Goal: Find specific page/section: Locate a particular part of the current website

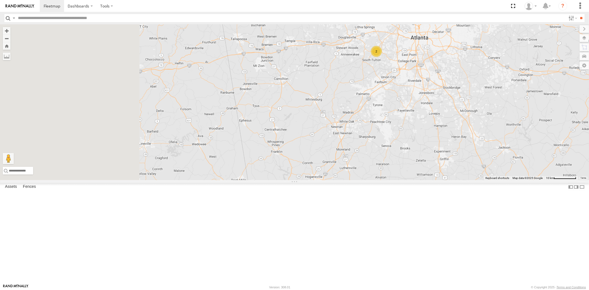
drag, startPoint x: 337, startPoint y: 147, endPoint x: 468, endPoint y: 151, distance: 130.6
click at [459, 151] on div "2" at bounding box center [294, 102] width 589 height 156
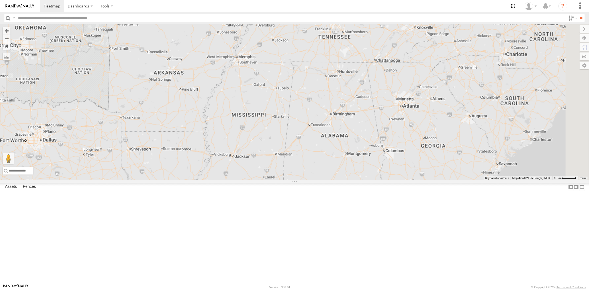
click at [389, 180] on div at bounding box center [294, 102] width 589 height 156
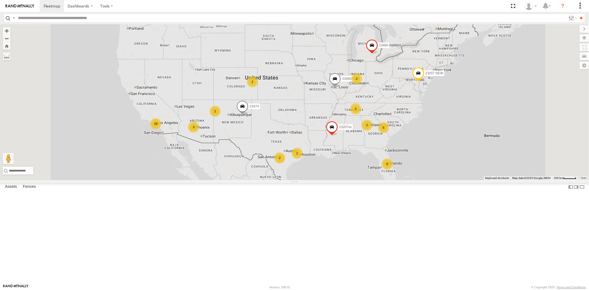
drag, startPoint x: 305, startPoint y: 190, endPoint x: 318, endPoint y: 189, distance: 13.3
click at [318, 180] on div "8 6 18 23207 NEW 2 23207xx 2 3 2 2 23460 2 23460 NEW 2 23474 2" at bounding box center [294, 102] width 589 height 156
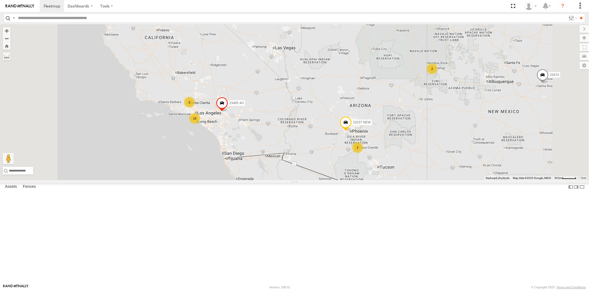
click at [309, 180] on div "23207 NEW 23207xx 23460 23460 NEW 23474 15 2 23237 NEW 2 23465 4G 2" at bounding box center [294, 102] width 589 height 156
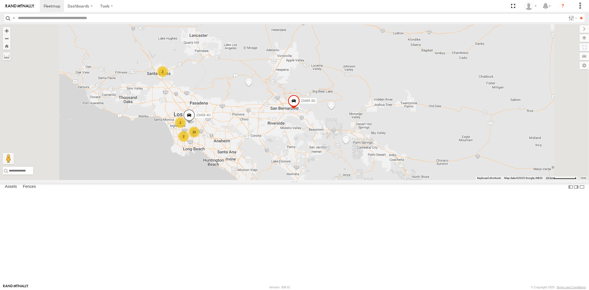
drag, startPoint x: 262, startPoint y: 147, endPoint x: 296, endPoint y: 161, distance: 36.5
click at [296, 161] on div "23207 NEW 23207xx 23460 23460 NEW 23474 23237 NEW 23465 4G 2 10 2 2 23459 4G" at bounding box center [294, 102] width 589 height 156
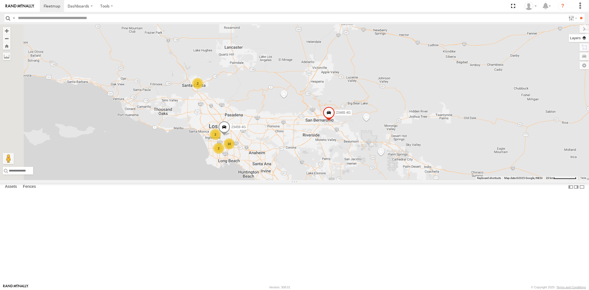
click at [584, 39] on label at bounding box center [578, 38] width 20 height 8
click at [0, 0] on span "Overlays" at bounding box center [0, 0] width 0 height 0
click at [0, 0] on span "Basemaps" at bounding box center [0, 0] width 0 height 0
click at [0, 0] on span "Satellite + Roadmap" at bounding box center [0, 0] width 0 height 0
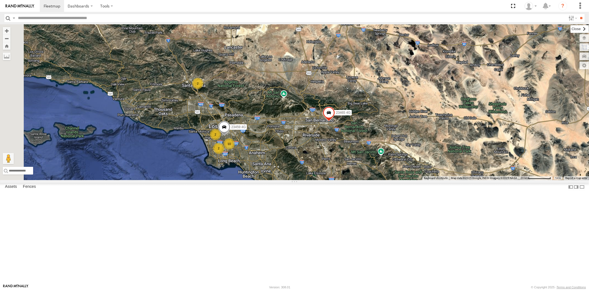
click at [570, 30] on label at bounding box center [579, 29] width 18 height 8
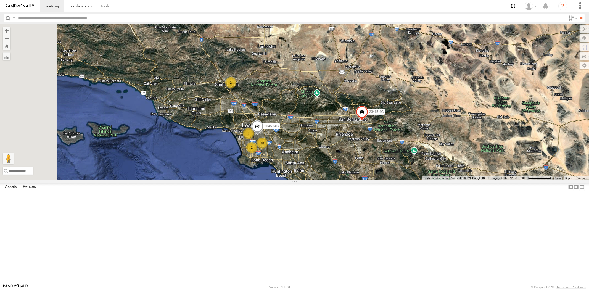
click at [332, 157] on div "23207 NEW 23207xx 23460 23460 NEW 23474 23237 NEW 23465 4G 2 10 2 2 23459 4G" at bounding box center [294, 102] width 589 height 156
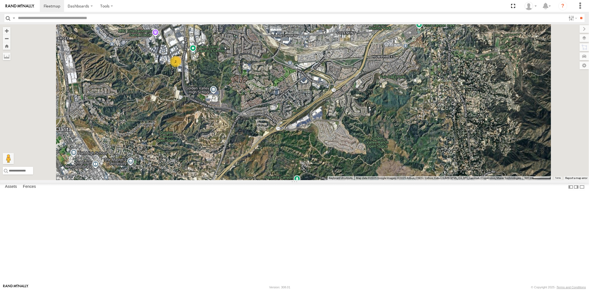
drag, startPoint x: 294, startPoint y: 124, endPoint x: 355, endPoint y: 139, distance: 62.5
click at [355, 139] on div "23207 NEW 23207xx 23460 23460 NEW 23474 23237 NEW 23465 4G 23459 4G 2" at bounding box center [294, 102] width 589 height 156
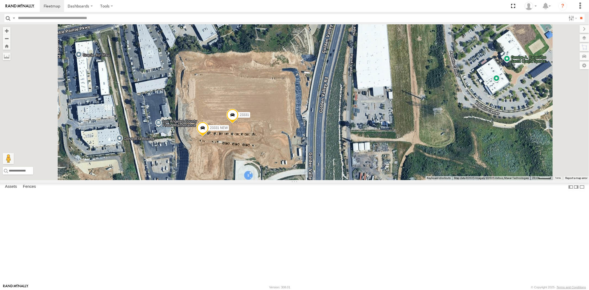
drag, startPoint x: 335, startPoint y: 158, endPoint x: 362, endPoint y: 147, distance: 28.8
click at [362, 147] on div "23207 NEW 23207xx 23460 23460 NEW 23474 23237 NEW 23465 4G 23459 4G 23331 NEW 2…" at bounding box center [294, 102] width 589 height 156
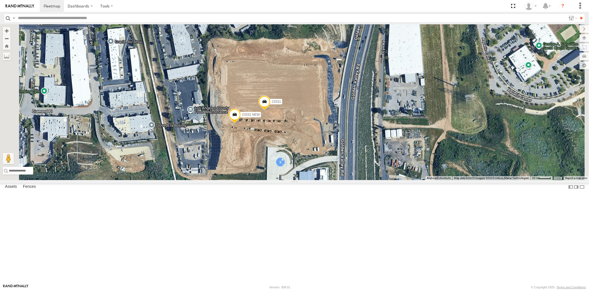
click at [270, 110] on span at bounding box center [264, 102] width 12 height 15
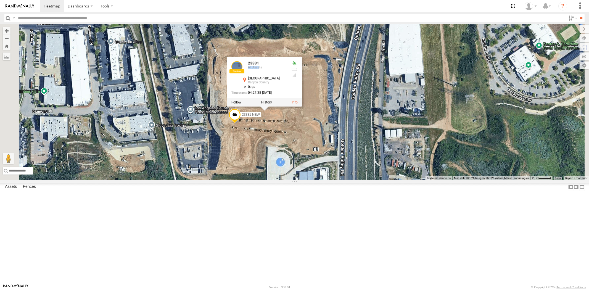
drag, startPoint x: 331, startPoint y: 116, endPoint x: 327, endPoint y: 117, distance: 4.6
click at [286, 75] on div "23331 All Assets" at bounding box center [267, 67] width 39 height 13
drag, startPoint x: 316, startPoint y: 115, endPoint x: 328, endPoint y: 115, distance: 12.1
click at [286, 75] on div "23331 All Assets" at bounding box center [258, 67] width 55 height 13
copy div "23331"
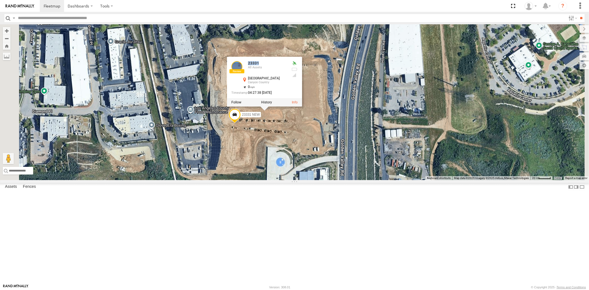
click at [310, 177] on div "23207 NEW 23207xx 23460 23460 NEW 23474 23237 NEW 23465 4G 23459 4G 23331 NEW 2…" at bounding box center [294, 102] width 589 height 156
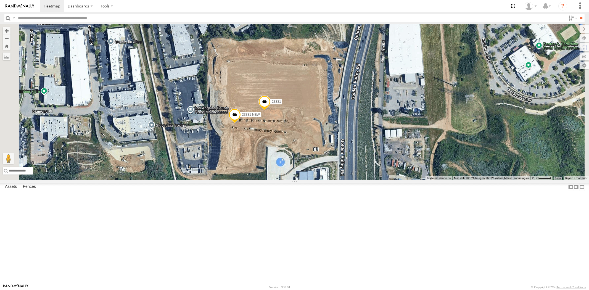
click at [241, 124] on span at bounding box center [234, 116] width 12 height 15
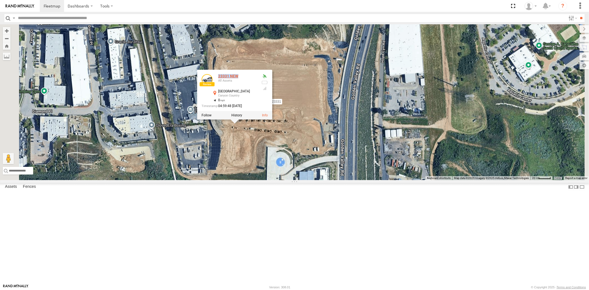
drag, startPoint x: 286, startPoint y: 128, endPoint x: 309, endPoint y: 129, distance: 22.6
click at [257, 87] on div "23331 NEW All Assets" at bounding box center [228, 80] width 55 height 13
copy div "23331 NEW"
click at [379, 147] on div "23207 NEW 23207xx 23460 23460 NEW 23474 23237 NEW 23465 4G 23459 4G 23331 NEW 2…" at bounding box center [294, 102] width 589 height 156
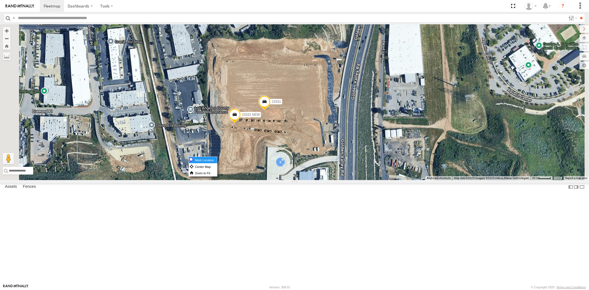
drag, startPoint x: 326, startPoint y: 156, endPoint x: 332, endPoint y: 159, distance: 6.2
click at [217, 159] on label "Mark Location" at bounding box center [203, 160] width 28 height 6
click at [264, 105] on span at bounding box center [257, 97] width 12 height 15
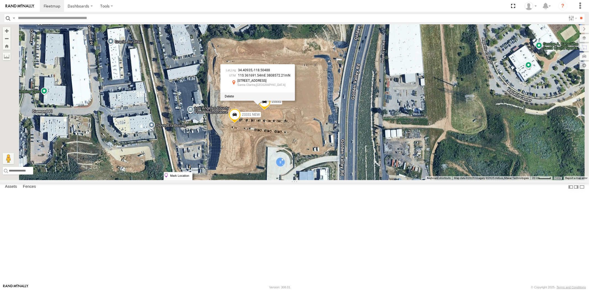
drag, startPoint x: 302, startPoint y: 172, endPoint x: 306, endPoint y: 176, distance: 5.7
click at [192, 176] on label "Mark Location" at bounding box center [178, 175] width 28 height 6
click at [239, 120] on span at bounding box center [233, 112] width 12 height 15
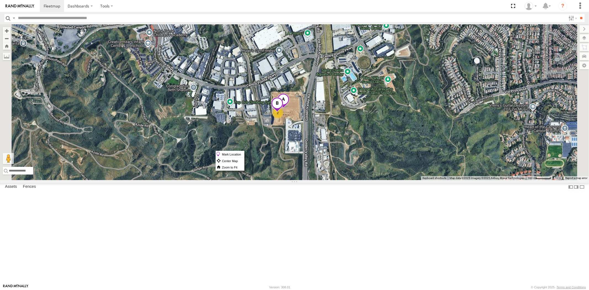
drag, startPoint x: 353, startPoint y: 151, endPoint x: 328, endPoint y: 151, distance: 25.1
click at [325, 151] on div "2" at bounding box center [294, 102] width 589 height 156
click at [289, 108] on span at bounding box center [283, 100] width 12 height 15
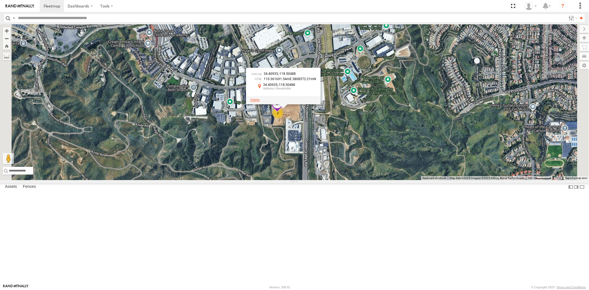
click at [259, 102] on span at bounding box center [254, 100] width 9 height 4
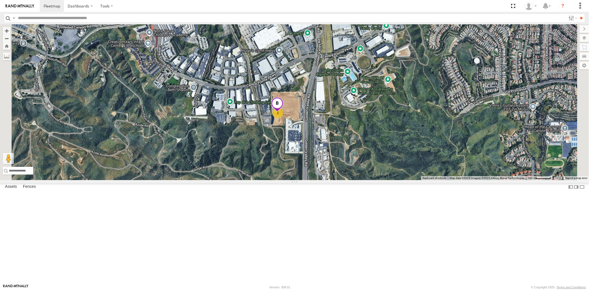
click at [283, 112] on span at bounding box center [277, 104] width 12 height 15
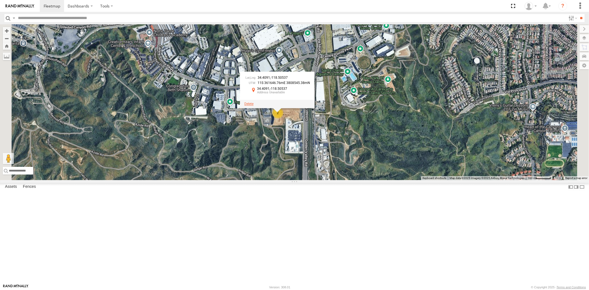
click at [253, 106] on span at bounding box center [248, 104] width 9 height 4
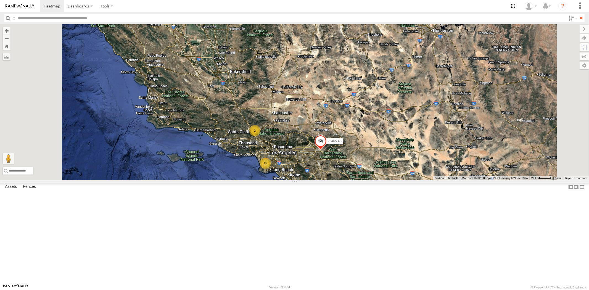
drag, startPoint x: 349, startPoint y: 201, endPoint x: 340, endPoint y: 189, distance: 15.5
click at [338, 180] on div "15 2 23465 4G" at bounding box center [294, 102] width 589 height 156
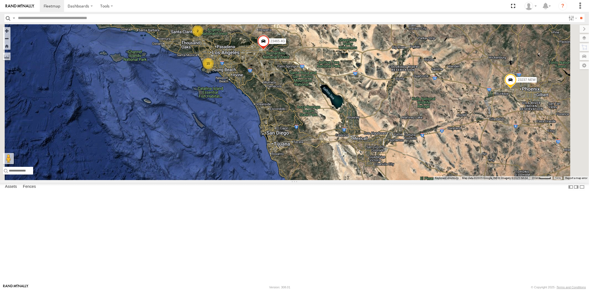
drag, startPoint x: 294, startPoint y: 75, endPoint x: 310, endPoint y: 103, distance: 32.2
click at [310, 103] on div "23465 4G 15 2 23237 NEW" at bounding box center [294, 102] width 589 height 156
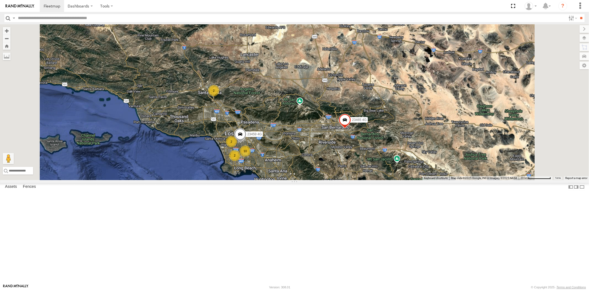
drag, startPoint x: 469, startPoint y: 160, endPoint x: 369, endPoint y: 146, distance: 101.0
click at [393, 148] on div "2 10 2 2 23459 4G 23465 4G" at bounding box center [294, 102] width 589 height 156
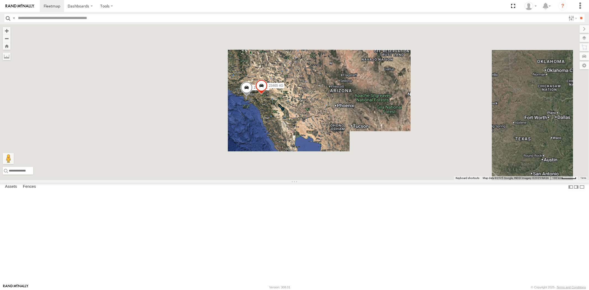
drag, startPoint x: 429, startPoint y: 170, endPoint x: 375, endPoint y: 163, distance: 54.5
click at [376, 163] on div "23459 4G 23465 4G" at bounding box center [294, 102] width 589 height 156
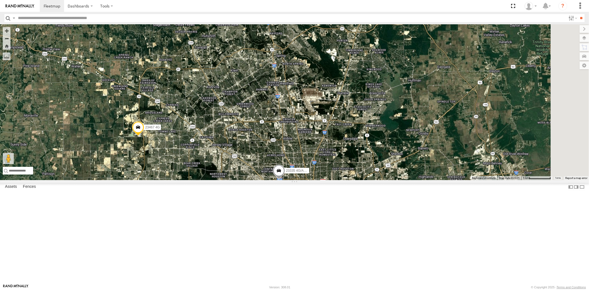
drag, startPoint x: 390, startPoint y: 196, endPoint x: 395, endPoint y: 195, distance: 4.8
click at [384, 180] on div "23459 4G 23465 4G 23207xx 23237 NEW 23460 NEW 23474 23467 4G 23335 4G/Active" at bounding box center [294, 102] width 589 height 156
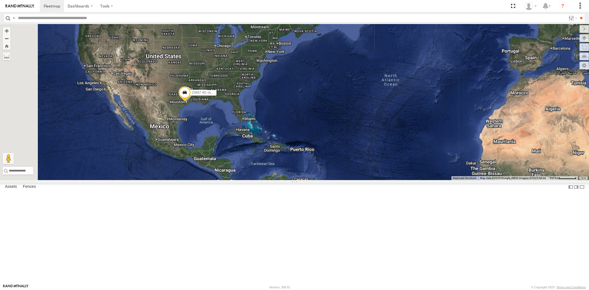
drag, startPoint x: 225, startPoint y: 160, endPoint x: 280, endPoint y: 165, distance: 54.8
click at [265, 165] on div "23467 4G 23335 4G/Active" at bounding box center [294, 102] width 589 height 156
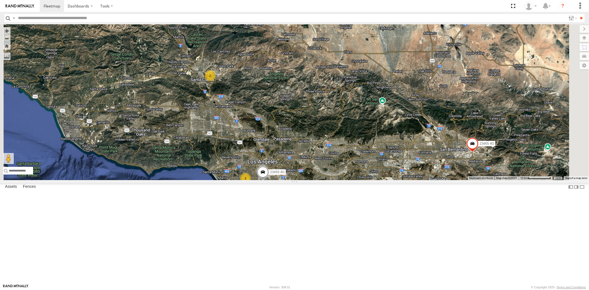
drag, startPoint x: 332, startPoint y: 181, endPoint x: 325, endPoint y: 156, distance: 25.6
click at [326, 161] on div "23207 NEW 23207xx 23460 23460 NEW 23474 23237 NEW 23465 4G 23369 4G 23369 23459…" at bounding box center [294, 102] width 589 height 156
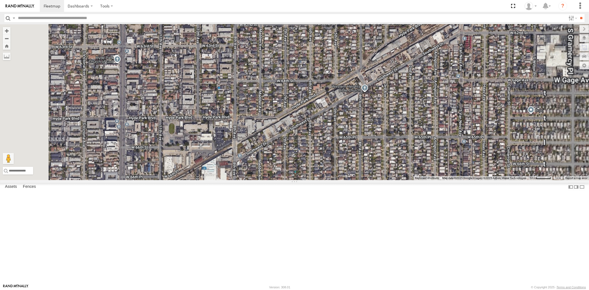
drag, startPoint x: 268, startPoint y: 106, endPoint x: 286, endPoint y: 153, distance: 50.4
click at [286, 153] on div "23207 NEW 23207xx 23460 23460 NEW 23474 23237 NEW 23465 4G 23369 4G 23369 23459…" at bounding box center [294, 102] width 589 height 156
